Goal: Check status: Check status

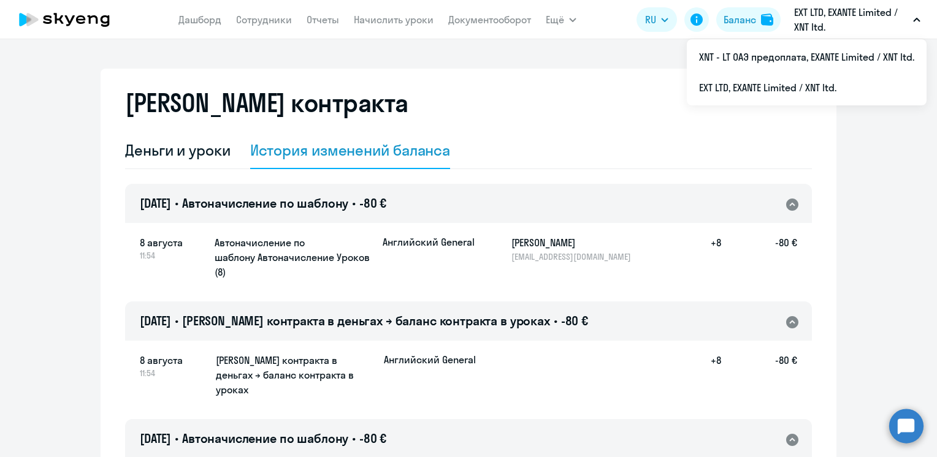
select select "english_adult_not_native_speaker"
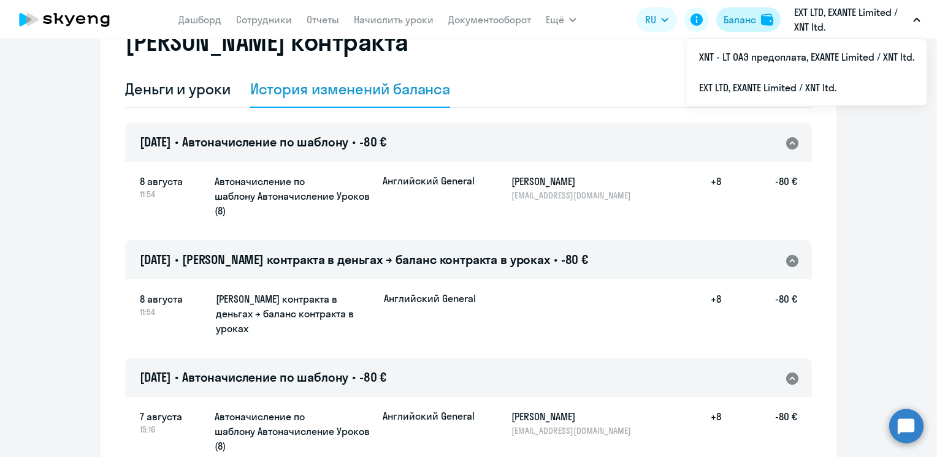
click at [730, 19] on div "Баланс" at bounding box center [740, 19] width 32 height 15
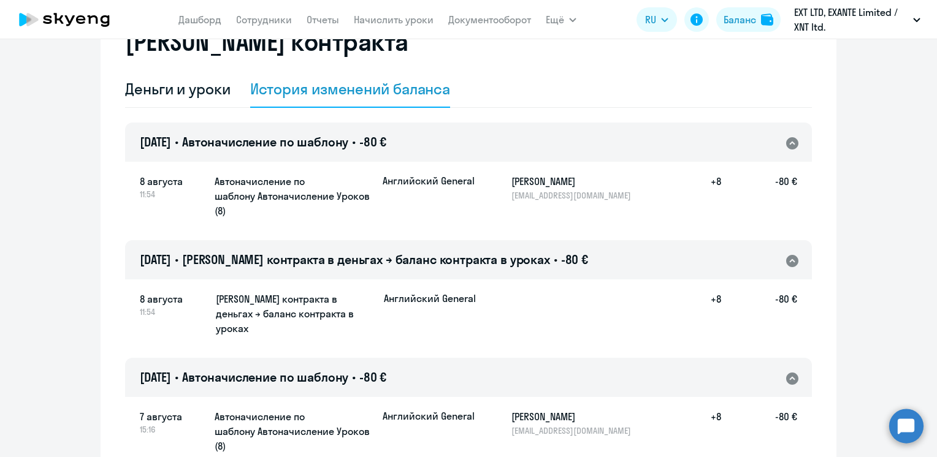
scroll to position [0, 0]
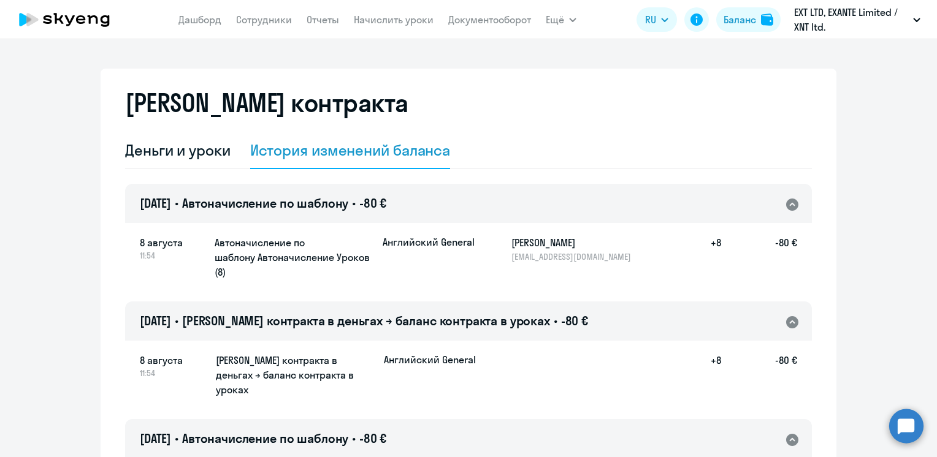
click at [276, 153] on div "История изменений баланса" at bounding box center [350, 150] width 201 height 20
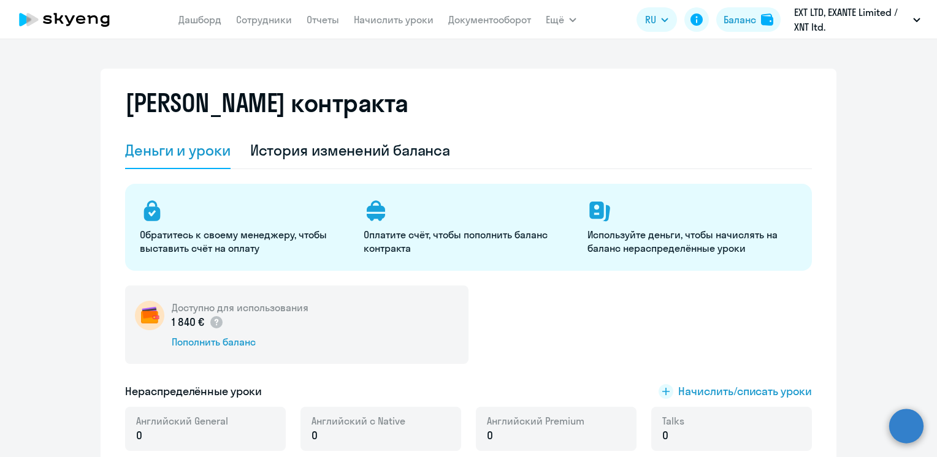
select select "english_adult_not_native_speaker"
click at [345, 153] on div "История изменений баланса" at bounding box center [350, 150] width 201 height 20
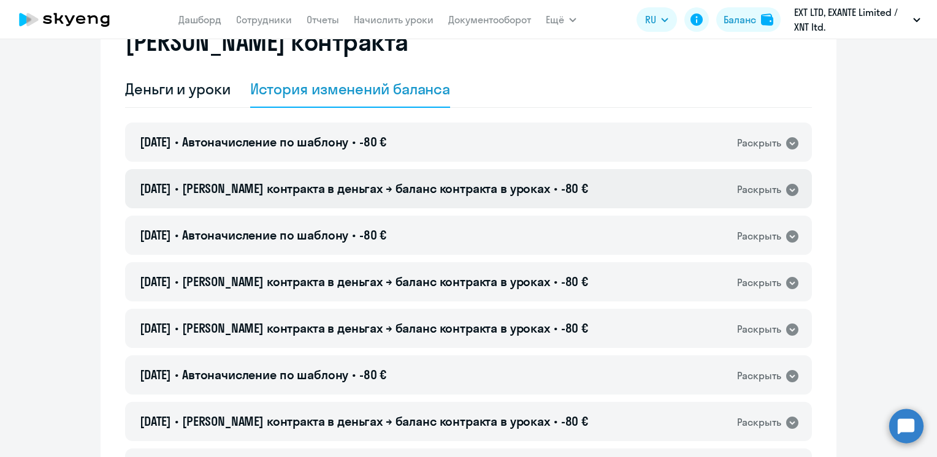
scroll to position [123, 0]
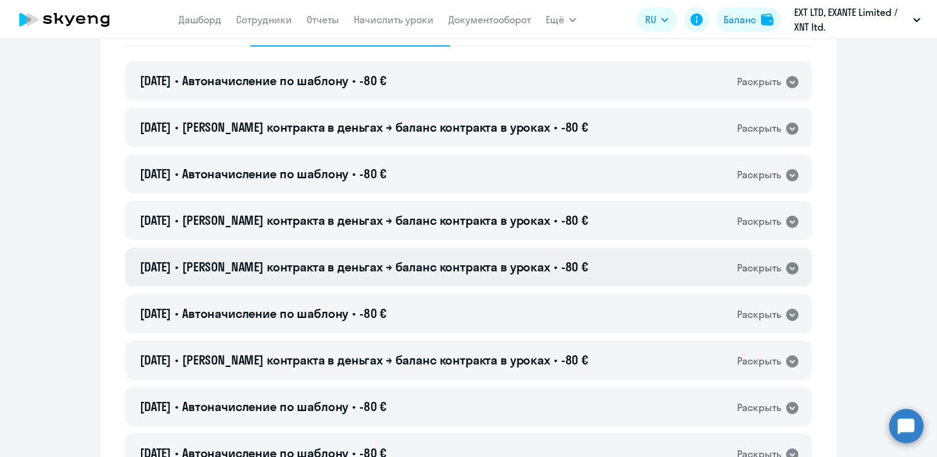
click at [378, 262] on span "[PERSON_NAME] контракта в деньгах → баланс контракта в уроках" at bounding box center [366, 266] width 368 height 15
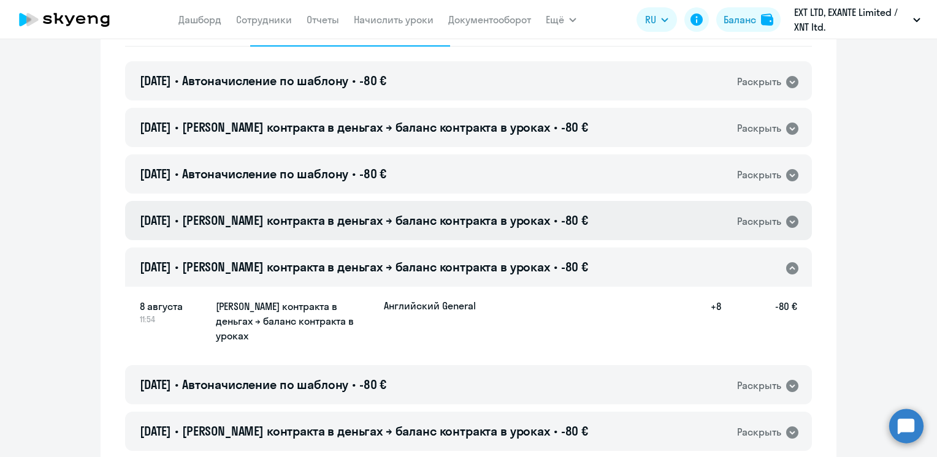
click at [381, 227] on span "[PERSON_NAME] контракта в деньгах → баланс контракта в уроках" at bounding box center [366, 220] width 368 height 15
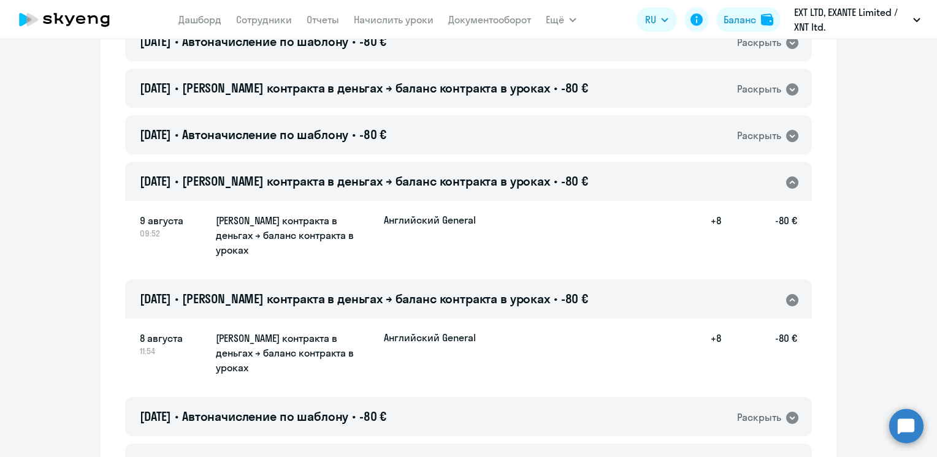
scroll to position [184, 0]
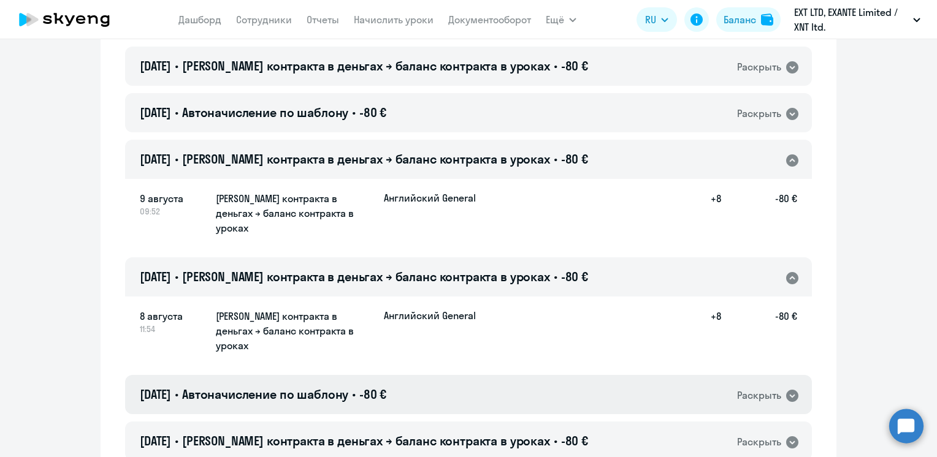
click at [375, 386] on h4 "08.08.2025 • Автоначисление по шаблону • -80 €" at bounding box center [263, 394] width 247 height 17
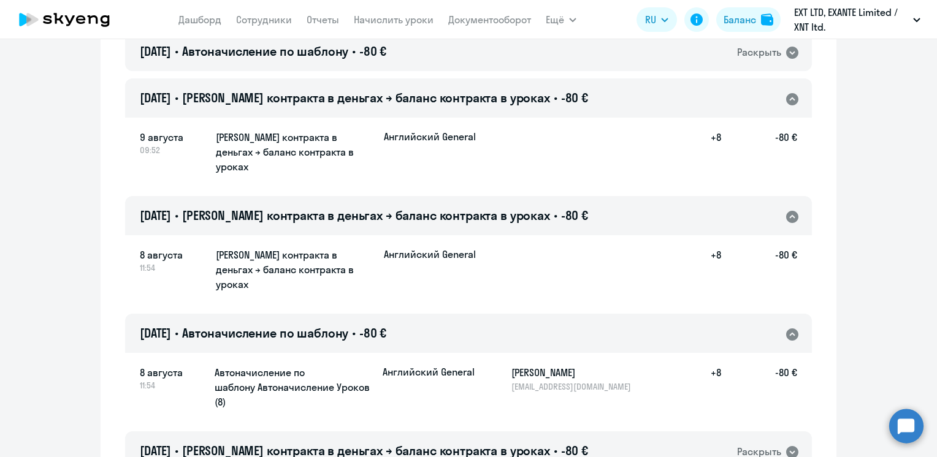
scroll to position [123, 0]
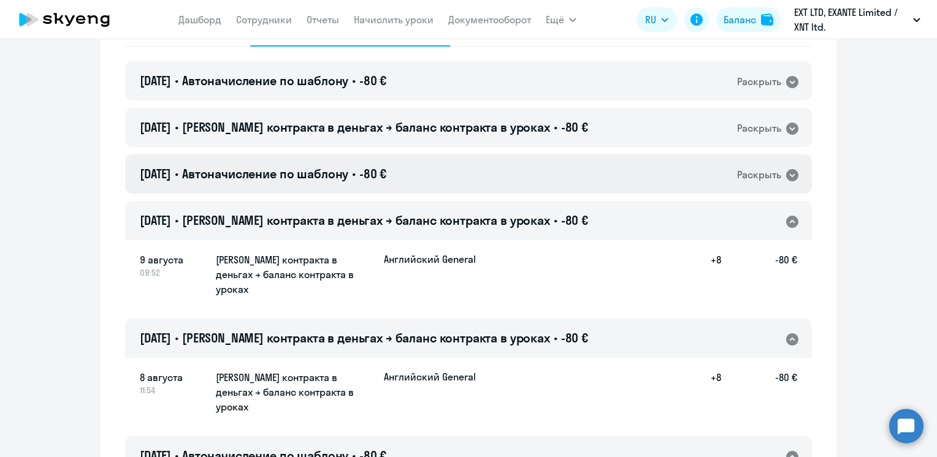
click at [456, 172] on div "09.08.2025 • Автоначисление по шаблону • -80 € Раскрыть" at bounding box center [468, 174] width 687 height 39
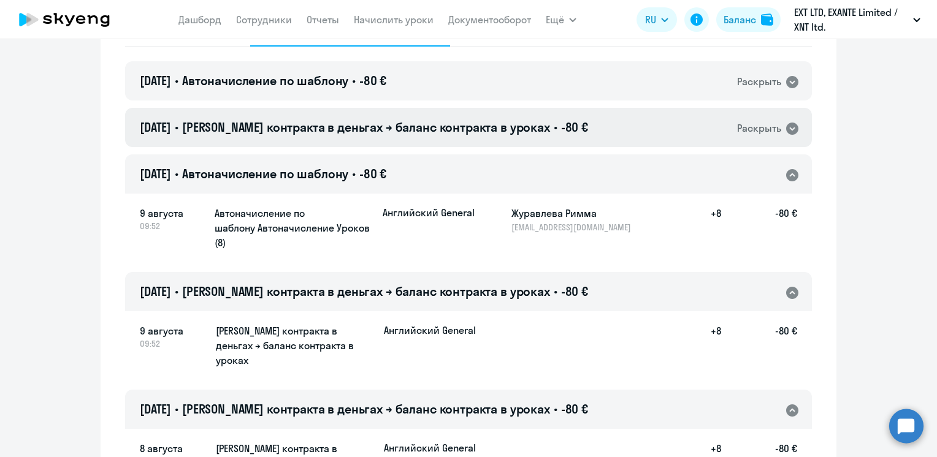
click at [464, 139] on div "10.08.2025 • Баланс контракта в деньгах → баланс контракта в уроках • -80 € Рас…" at bounding box center [468, 127] width 687 height 39
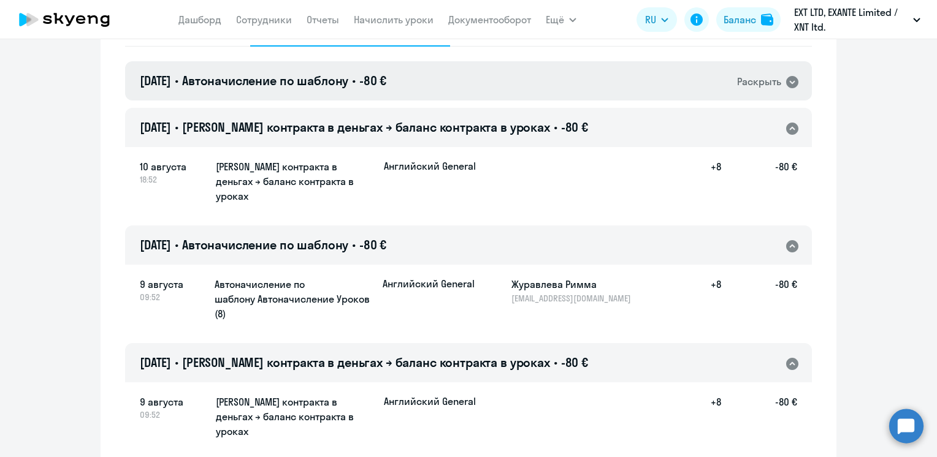
click at [453, 93] on div "10.08.2025 • Автоначисление по шаблону • -80 € Раскрыть" at bounding box center [468, 80] width 687 height 39
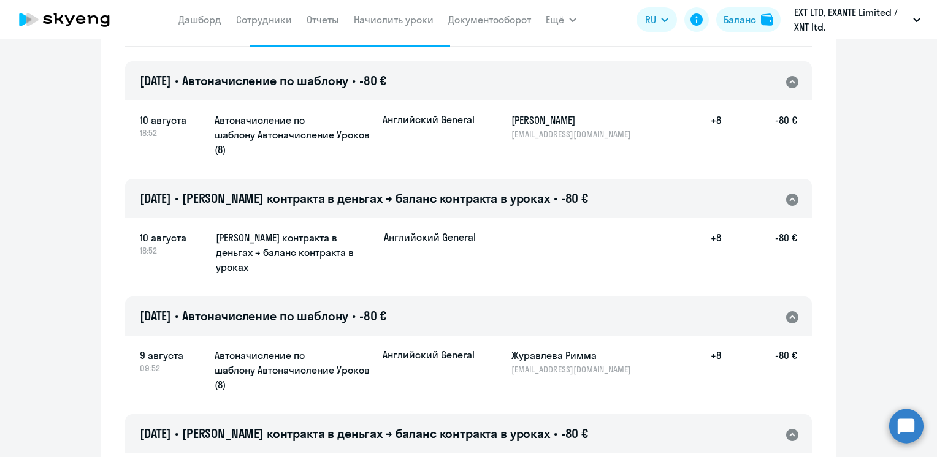
click at [213, 28] on nav "Дашборд Сотрудники Отчеты Начислить уроки Документооборот" at bounding box center [354, 19] width 353 height 25
click at [208, 23] on link "Дашборд" at bounding box center [199, 19] width 43 height 12
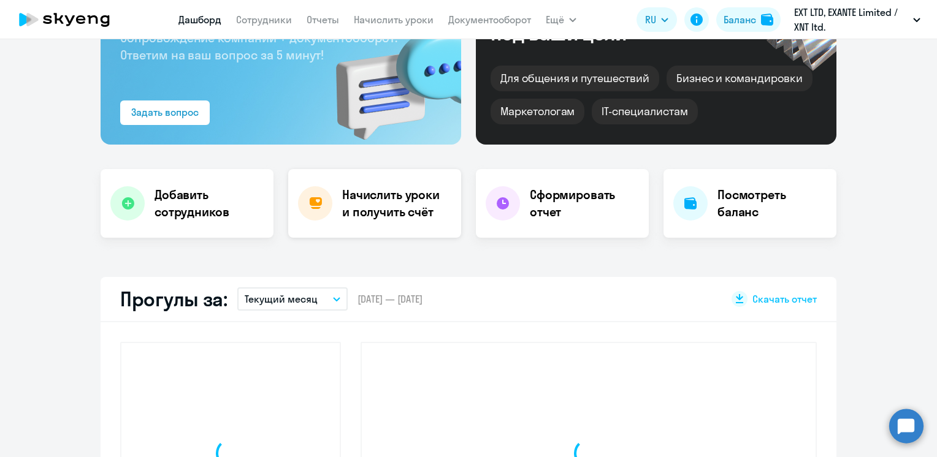
scroll to position [233, 0]
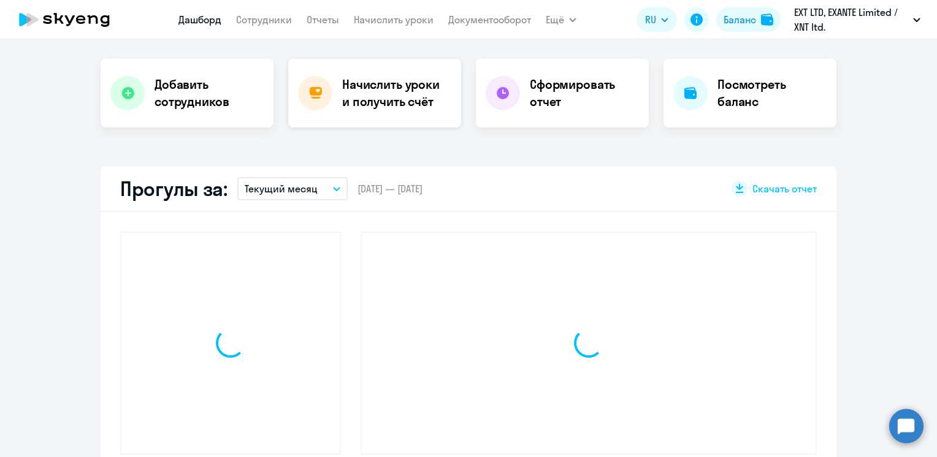
select select "30"
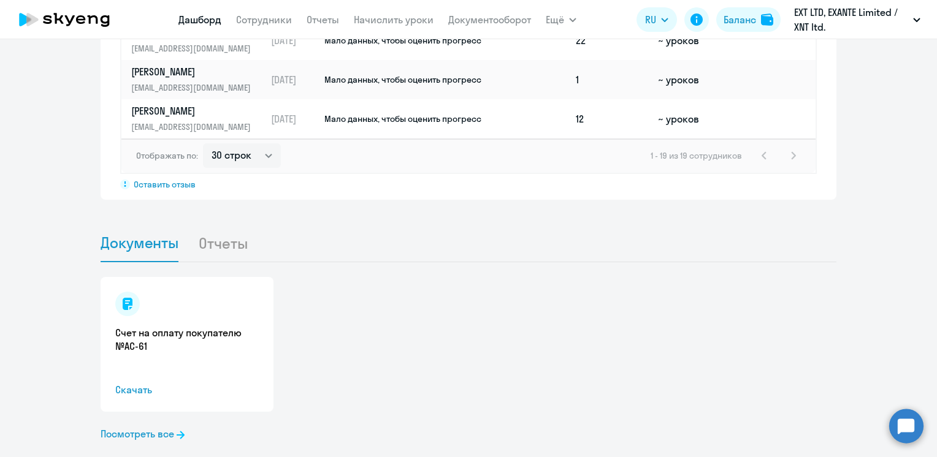
scroll to position [1062, 0]
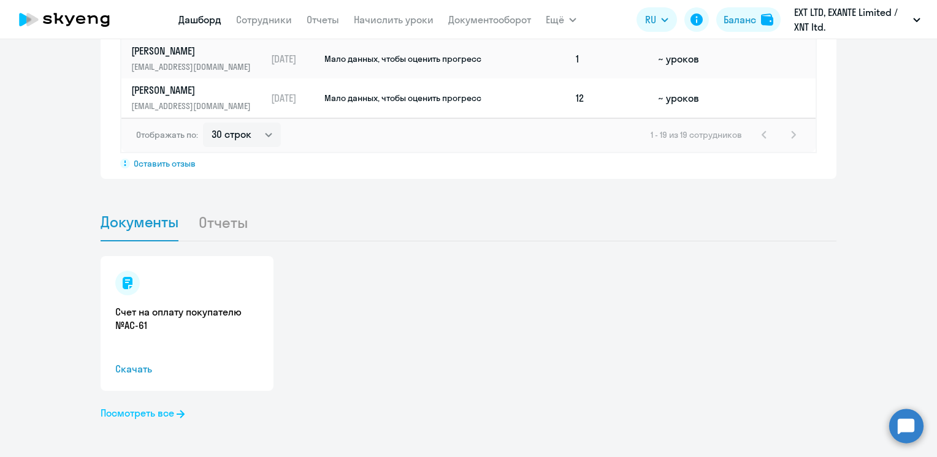
click at [155, 411] on link "Посмотреть все" at bounding box center [143, 413] width 84 height 15
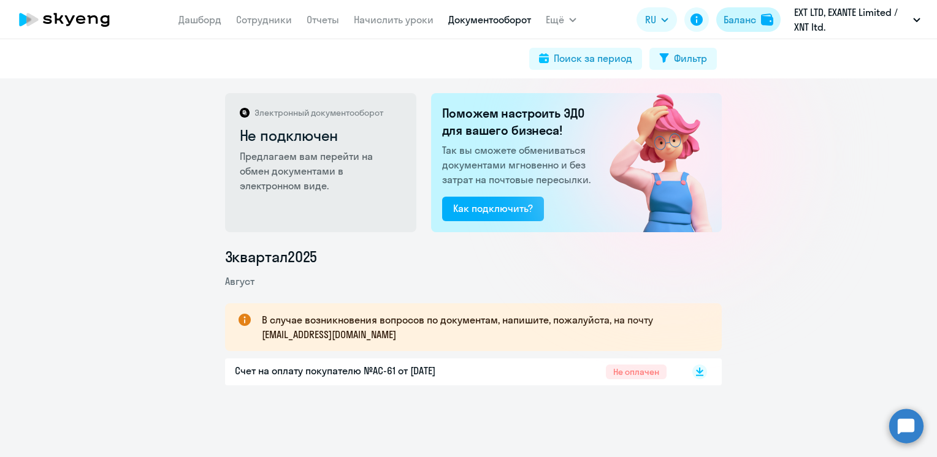
click at [736, 21] on div "Баланс" at bounding box center [740, 19] width 32 height 15
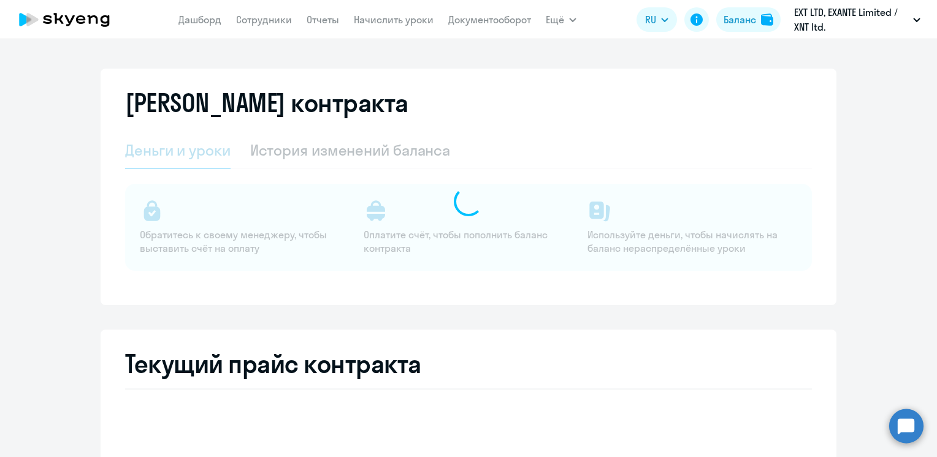
select select "english_adult_not_native_speaker"
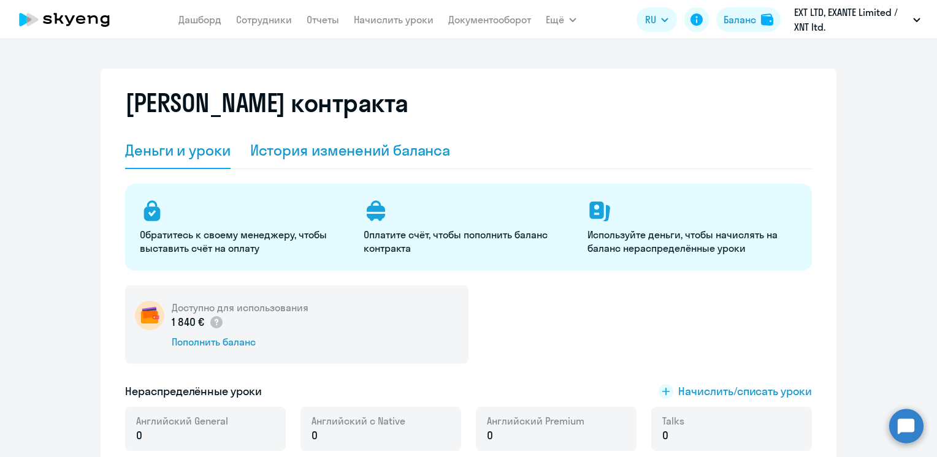
click at [355, 148] on div "История изменений баланса" at bounding box center [350, 150] width 201 height 20
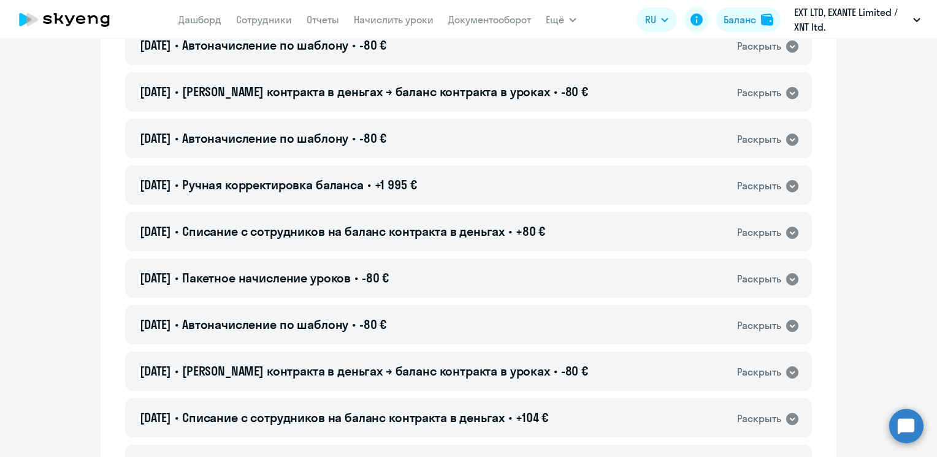
scroll to position [2024, 0]
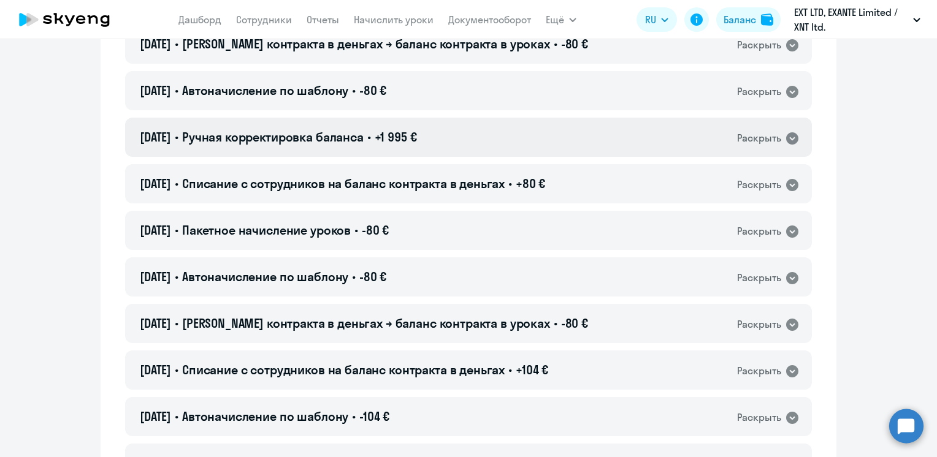
click at [358, 142] on span "Ручная корректировка баланса" at bounding box center [273, 136] width 182 height 15
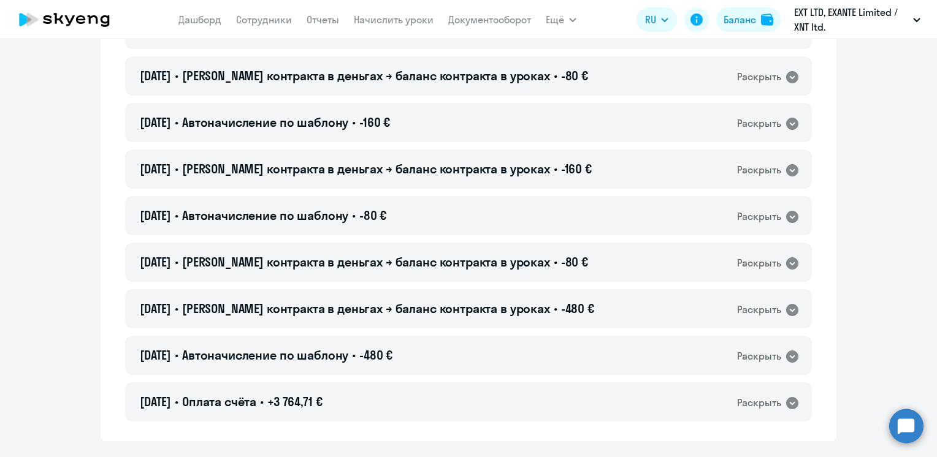
scroll to position [4354, 0]
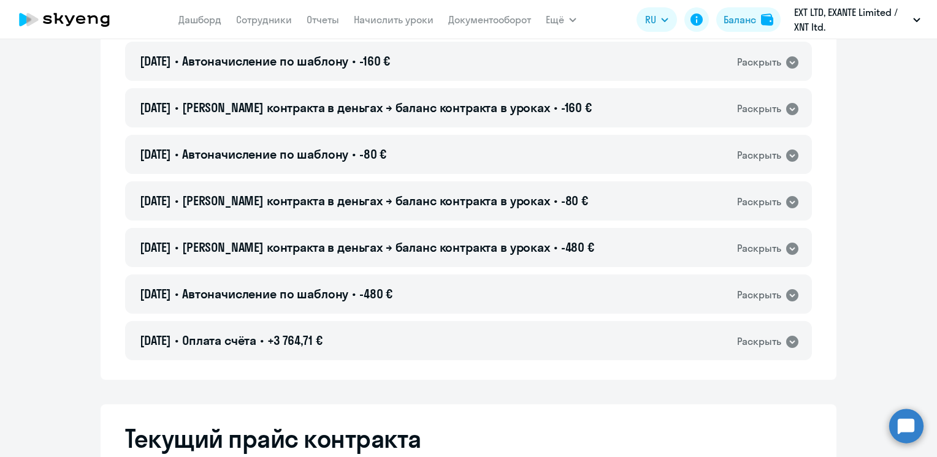
click at [618, 9] on app-header "Дашборд Сотрудники Отчеты Начислить уроки Документооборот Ещё Дашборд Сотрудник…" at bounding box center [468, 19] width 937 height 39
